Goal: Transaction & Acquisition: Purchase product/service

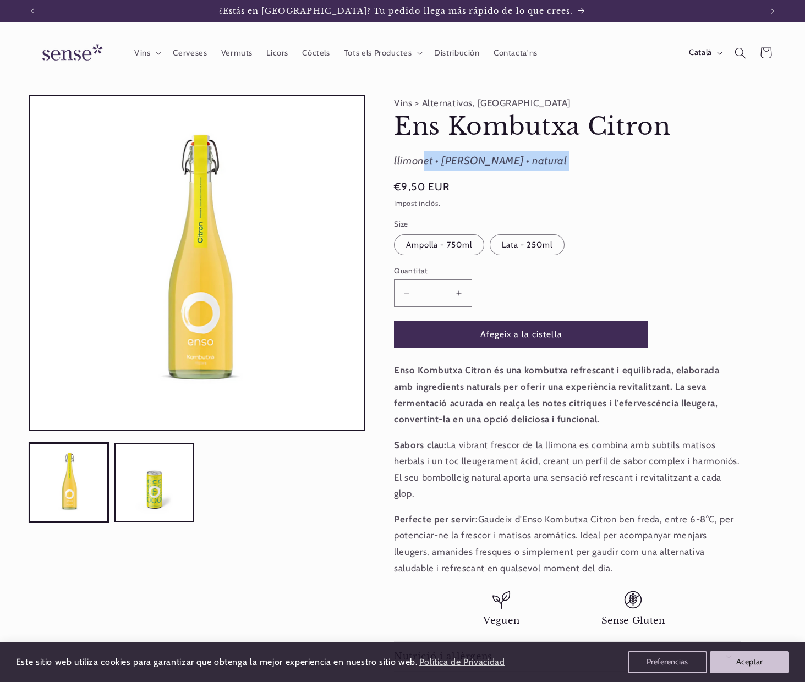
drag, startPoint x: 394, startPoint y: 161, endPoint x: 570, endPoint y: 174, distance: 176.5
click at [570, 174] on product-info "Vins > Alternativos, Kombuchas Ens Kombutxa Citron Ens Kombutxa Citron llimonet…" at bounding box center [567, 383] width 347 height 576
copy product-info "llimonet • maria luisa • natural"
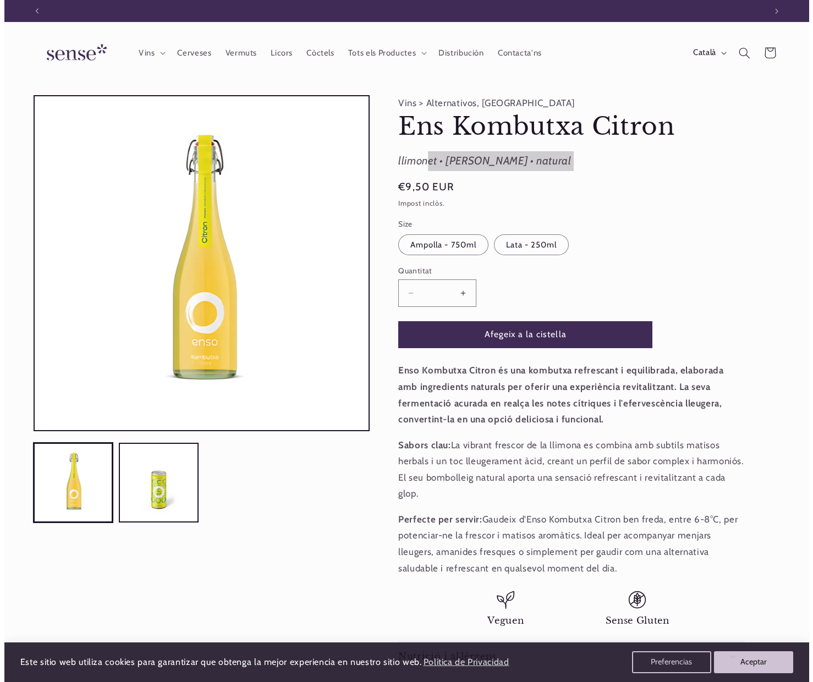
scroll to position [0, 0]
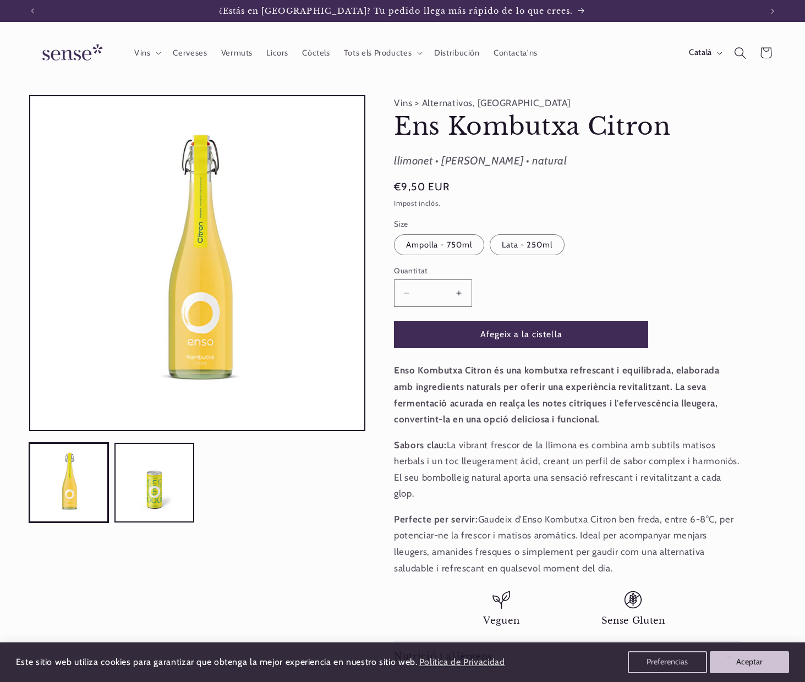
click at [736, 50] on icon "Cerca" at bounding box center [740, 53] width 12 height 12
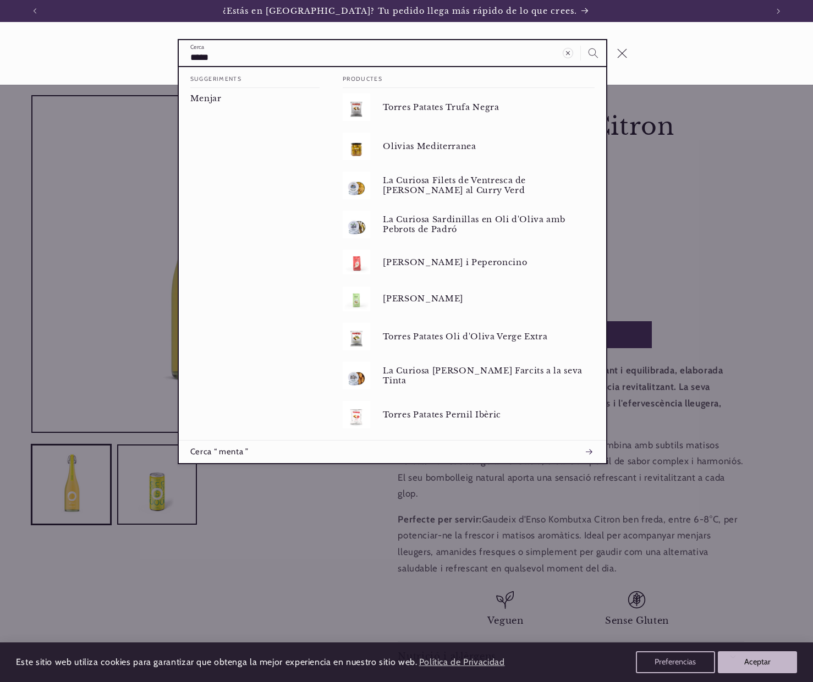
type input "*****"
click at [581, 40] on button "Cerca" at bounding box center [593, 52] width 25 height 25
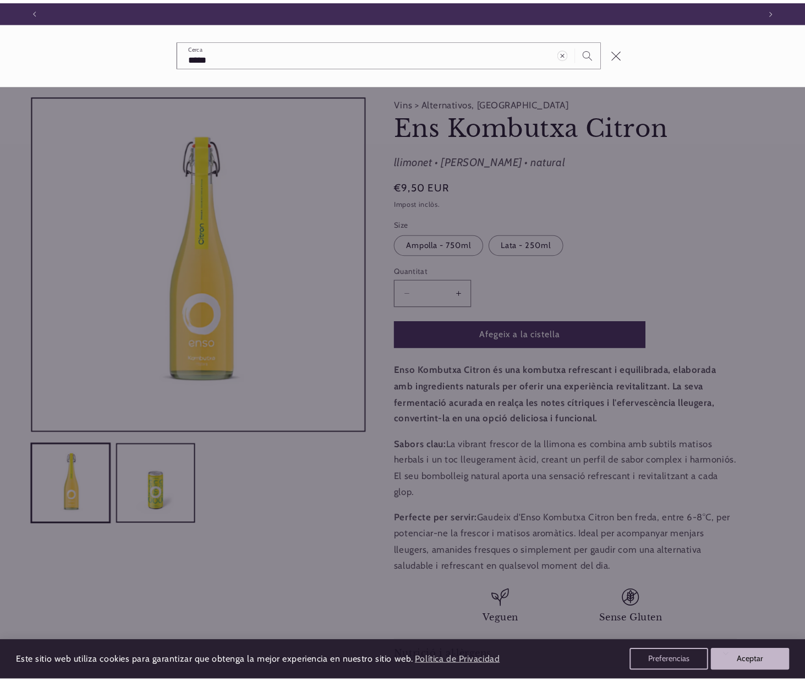
scroll to position [0, 754]
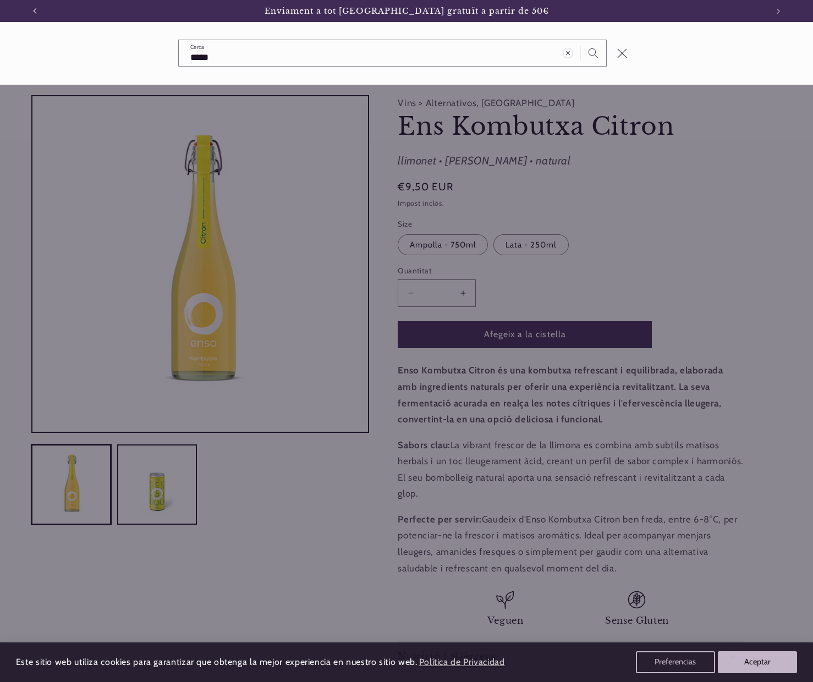
click at [33, 10] on icon "Anunci anterior" at bounding box center [34, 11] width 3 height 6
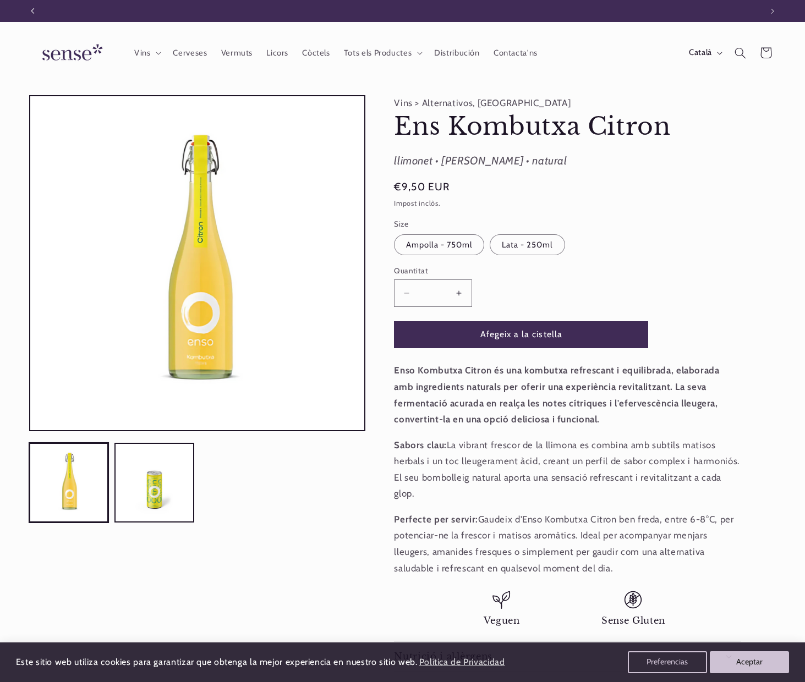
scroll to position [0, 0]
